Goal: Transaction & Acquisition: Purchase product/service

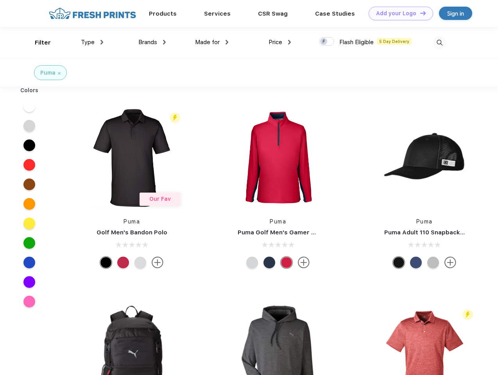
scroll to position [0, 0]
click at [398, 13] on link "Add your Logo Design Tool" at bounding box center [401, 14] width 65 height 14
click at [0, 0] on div "Design Tool" at bounding box center [0, 0] width 0 height 0
click at [420, 13] on link "Add your Logo Design Tool" at bounding box center [401, 14] width 65 height 14
click at [38, 43] on div "Filter" at bounding box center [43, 42] width 16 height 9
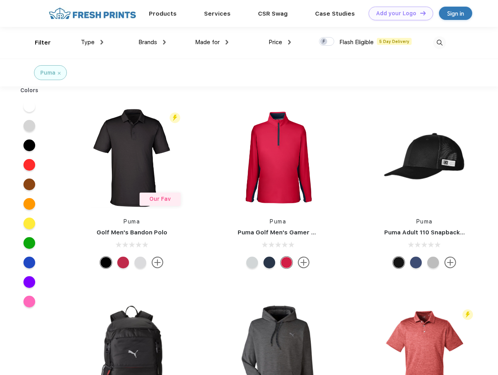
click at [92, 42] on span "Type" at bounding box center [88, 42] width 14 height 7
click at [152, 42] on span "Brands" at bounding box center [147, 42] width 19 height 7
click at [212, 42] on span "Made for" at bounding box center [207, 42] width 25 height 7
click at [280, 42] on span "Price" at bounding box center [276, 42] width 14 height 7
click at [327, 42] on div at bounding box center [326, 41] width 15 height 9
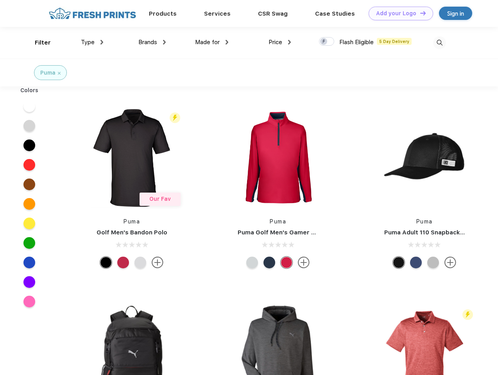
click at [324, 42] on input "checkbox" at bounding box center [321, 39] width 5 height 5
click at [440, 43] on img at bounding box center [439, 42] width 13 height 13
